Goal: Information Seeking & Learning: Learn about a topic

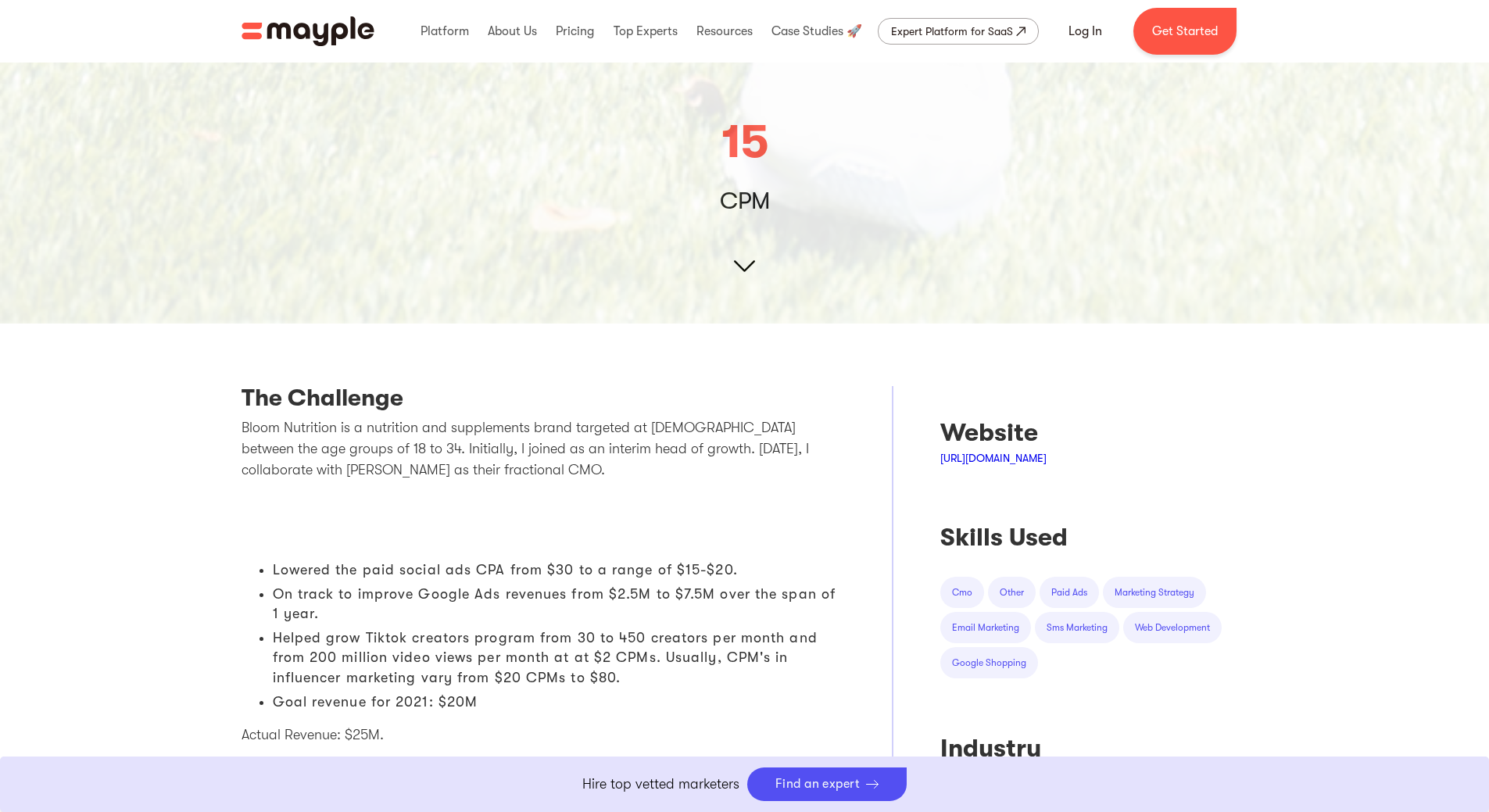
scroll to position [391, 0]
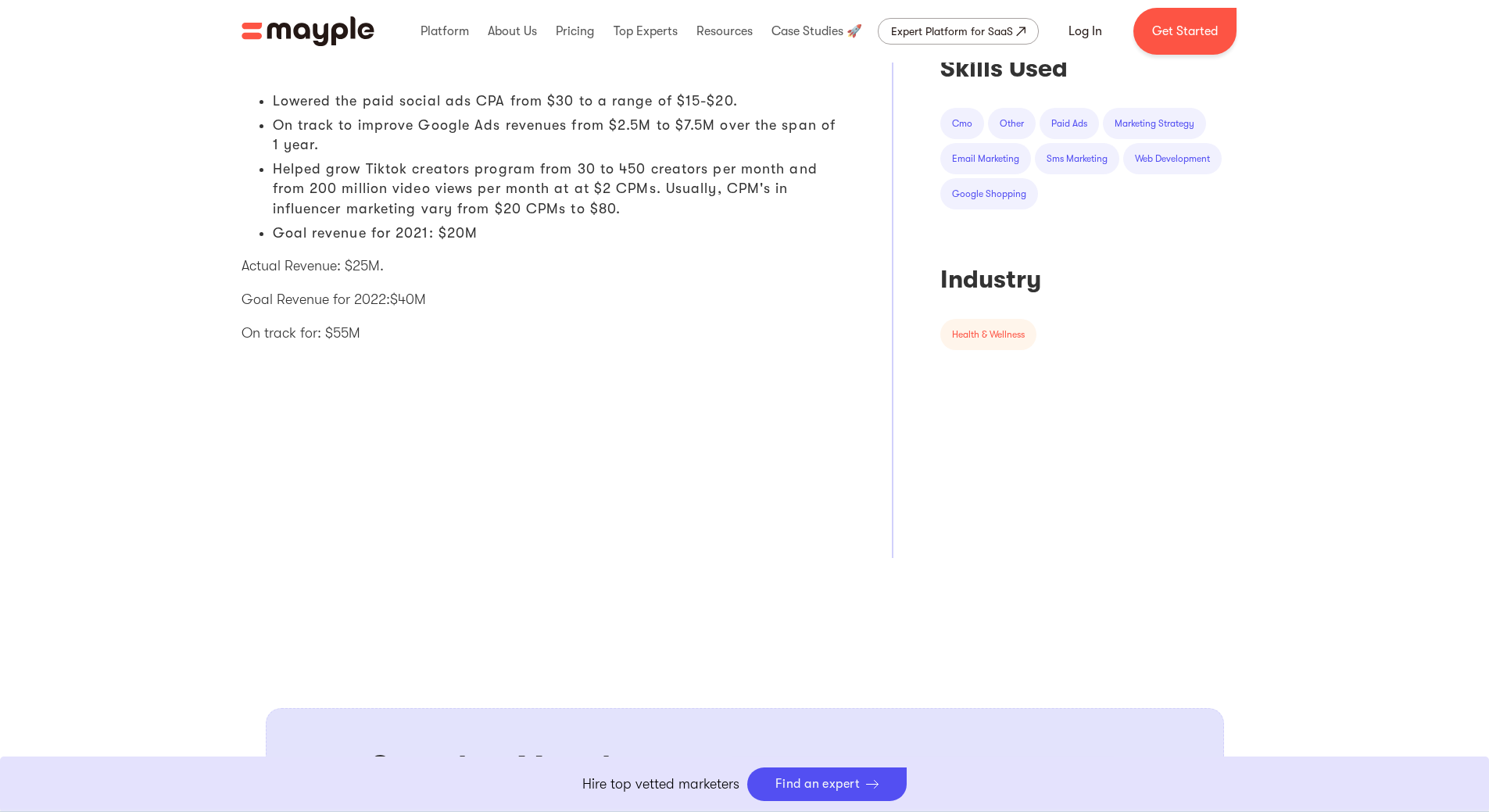
scroll to position [626, 0]
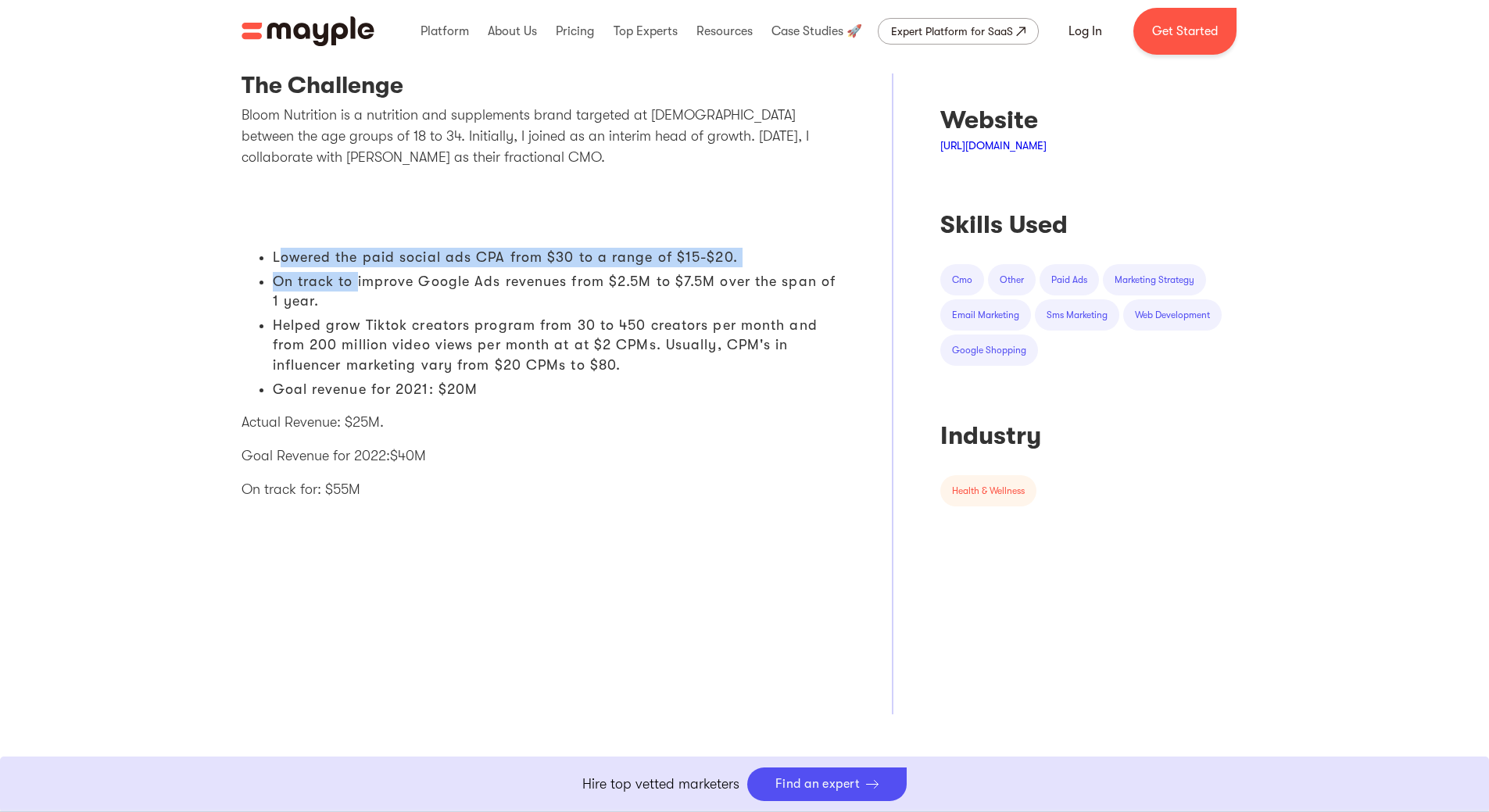
drag, startPoint x: 276, startPoint y: 253, endPoint x: 359, endPoint y: 267, distance: 84.2
type textarea "owered the paid social ads CPA from $30 to a range of $15-$20. On track to"
click at [359, 267] on ol "Lowered the paid social ads CPA from $30 to a range of $15-$20. On track to imp…" at bounding box center [544, 325] width 604 height 156
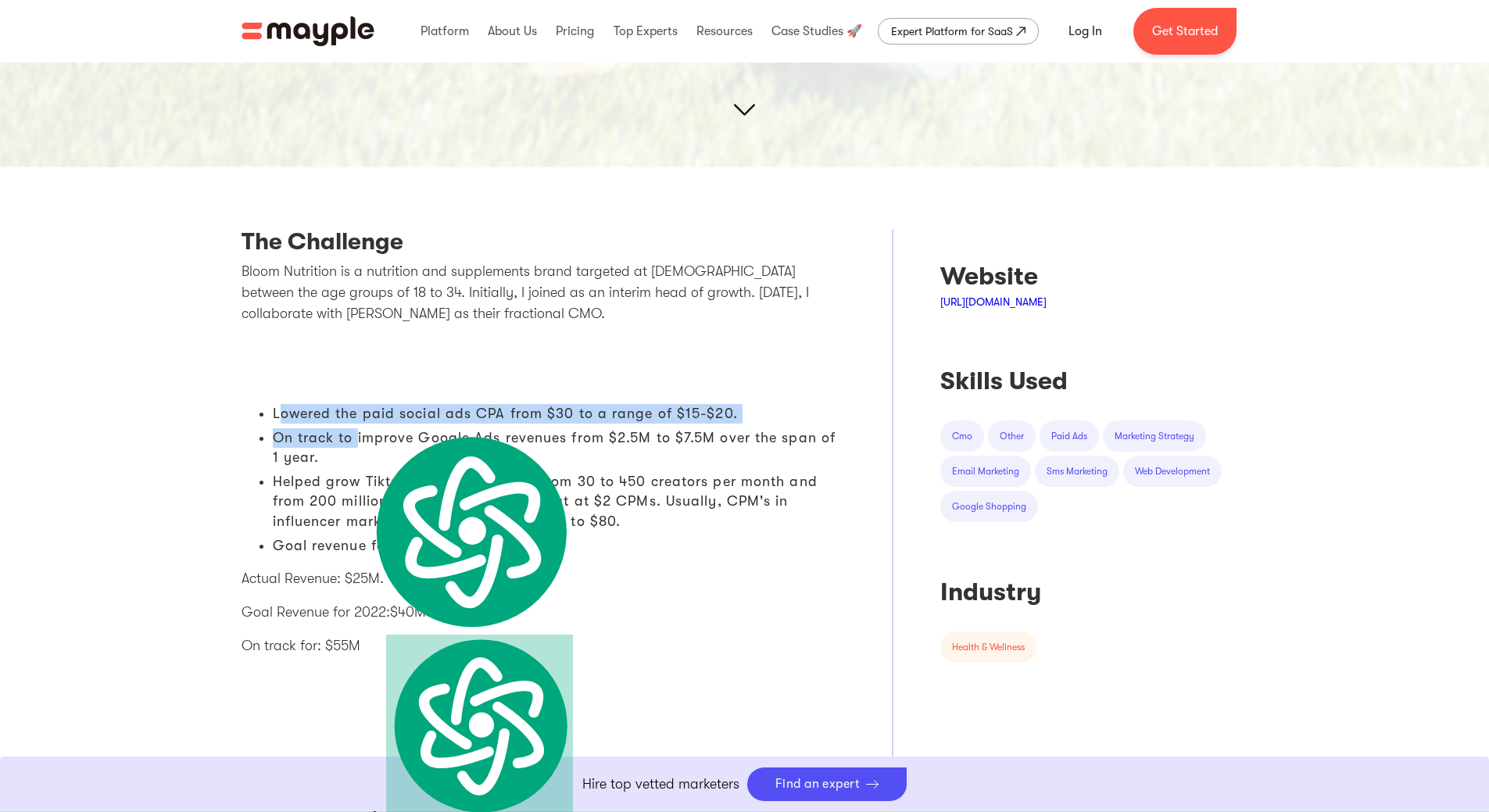
scroll to position [547, 0]
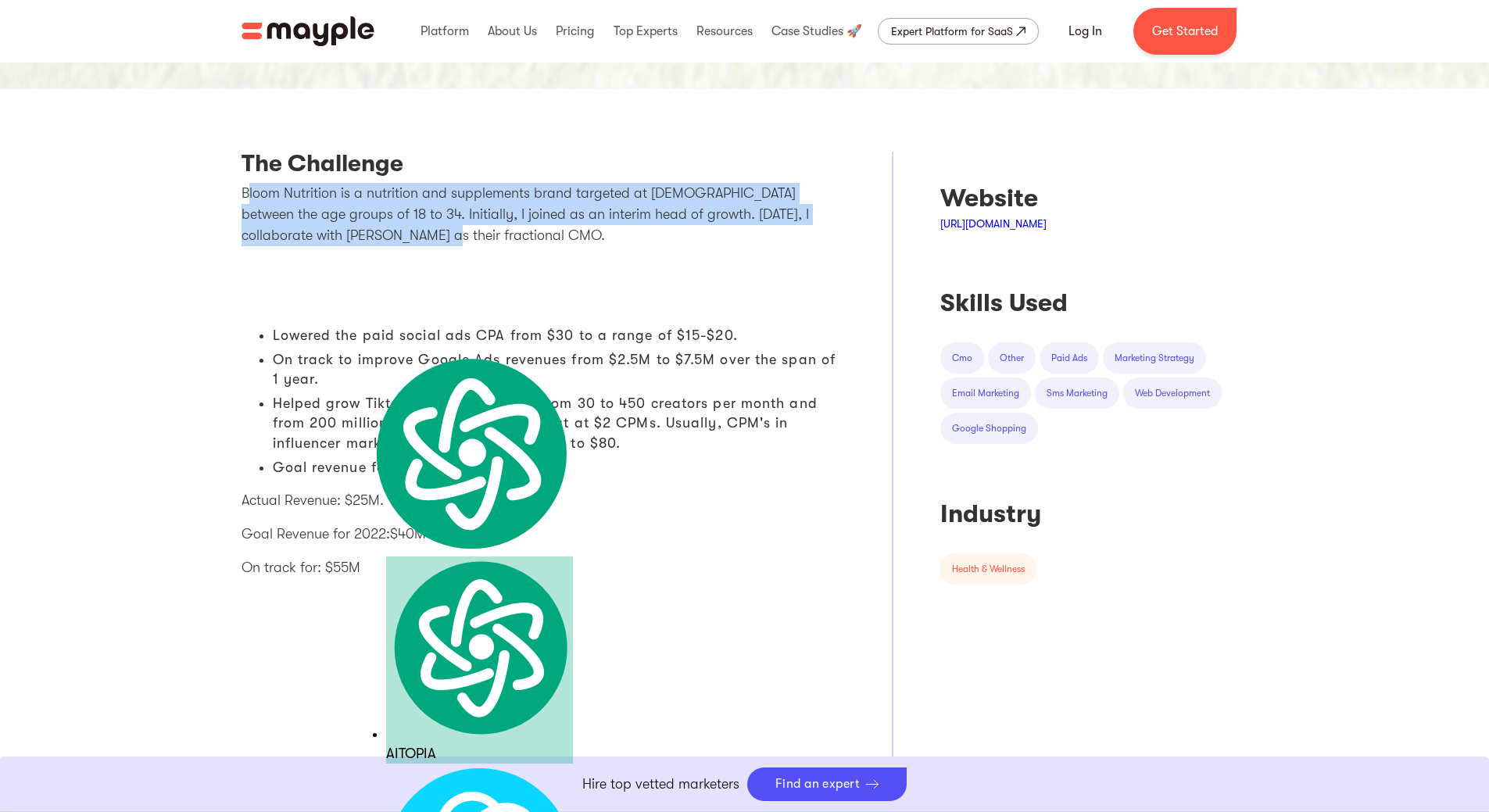
drag, startPoint x: 246, startPoint y: 199, endPoint x: 371, endPoint y: 240, distance: 131.6
click at [371, 240] on p "Bloom Nutrition is a nutrition and supplements brand targeted at [DEMOGRAPHIC_D…" at bounding box center [544, 214] width 604 height 63
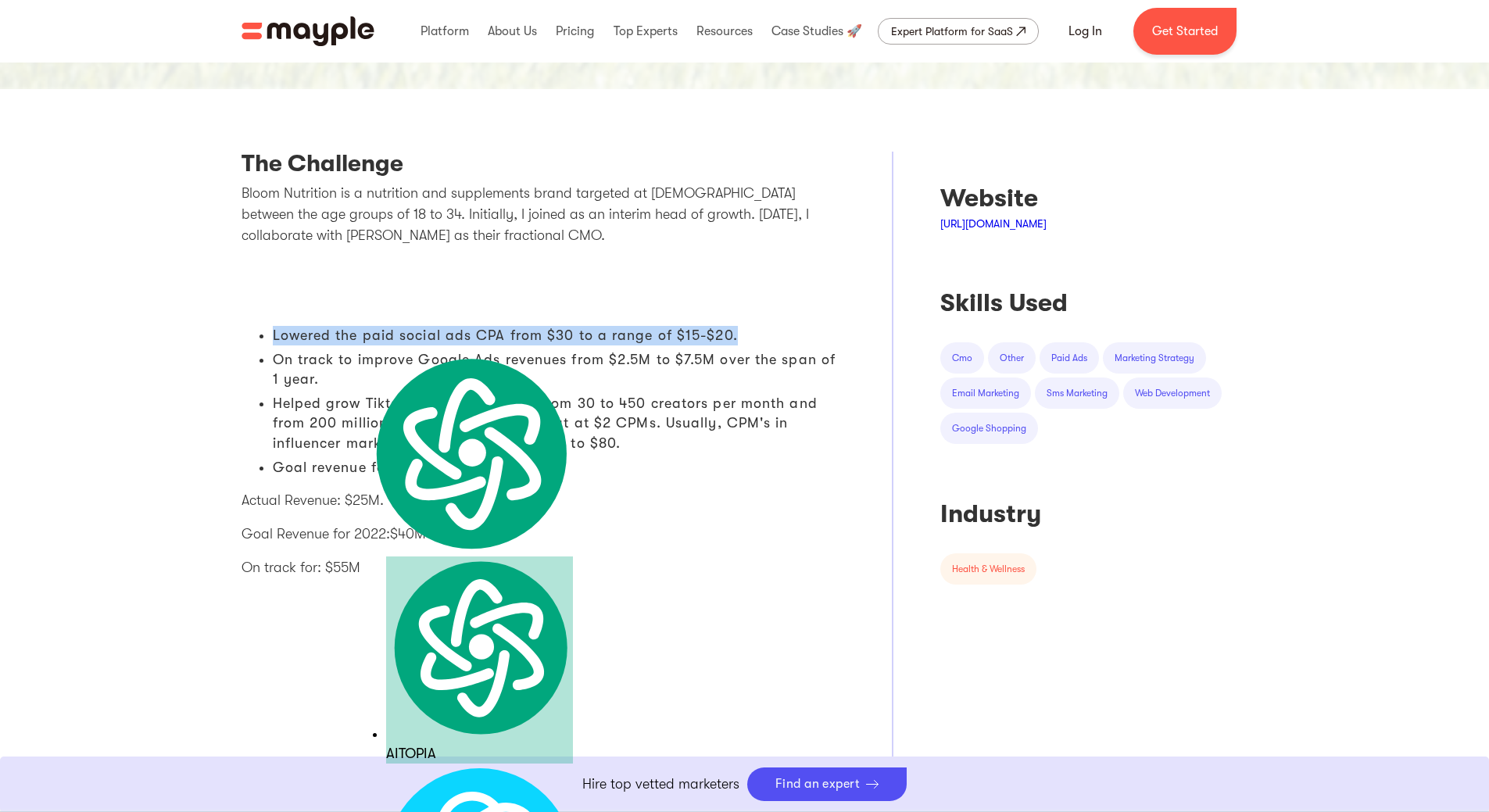
drag, startPoint x: 273, startPoint y: 333, endPoint x: 763, endPoint y: 339, distance: 490.0
click at [763, 339] on li "Lowered the paid social ads CPA from $30 to a range of $15-$20." at bounding box center [560, 336] width 573 height 20
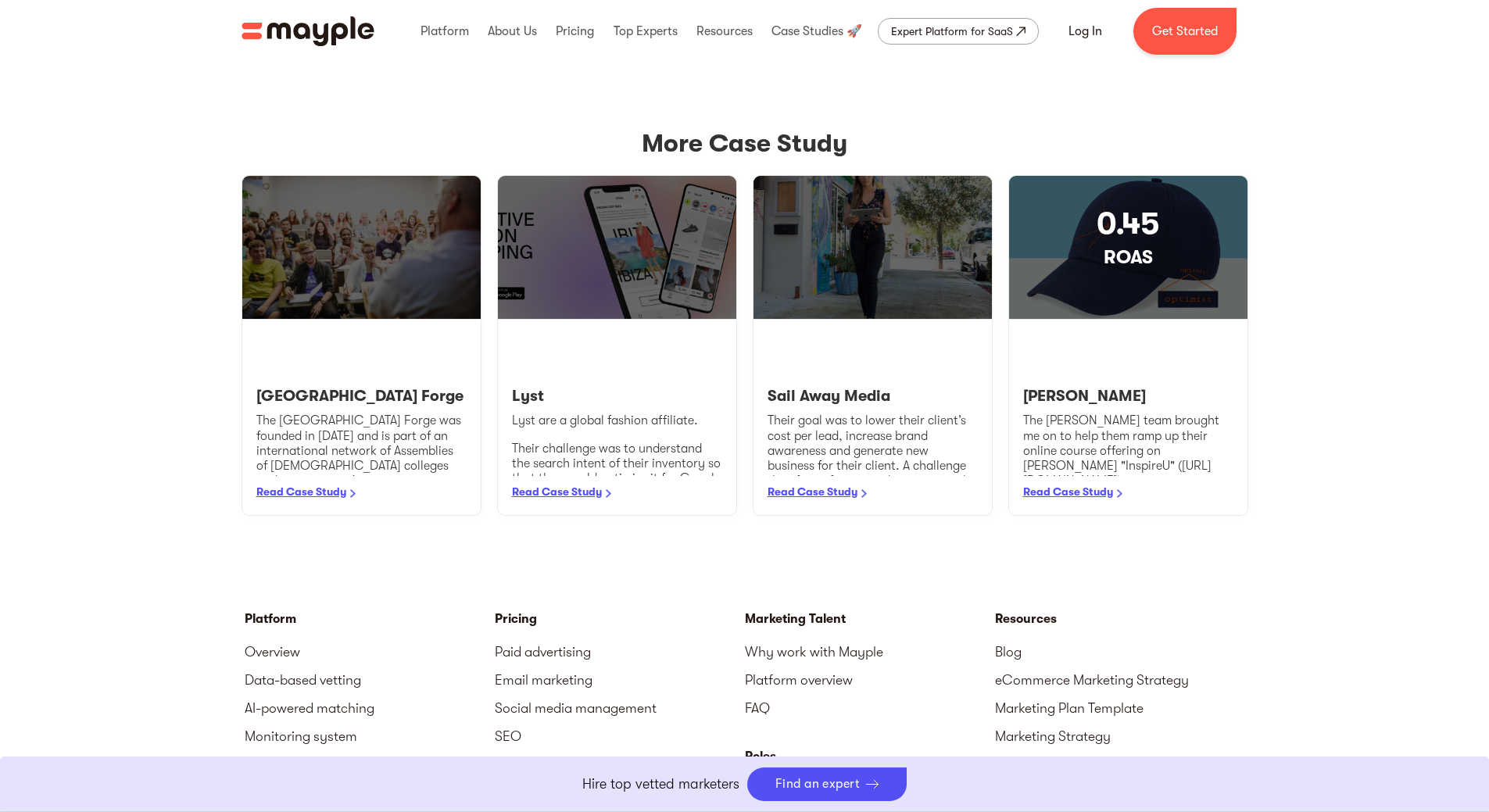
scroll to position [2111, 0]
